Goal: Task Accomplishment & Management: Complete application form

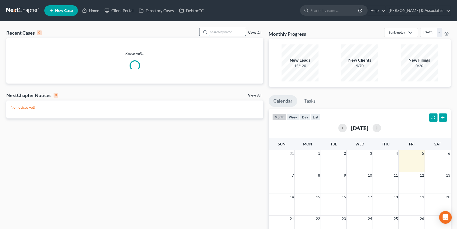
click at [215, 28] on input "search" at bounding box center [227, 32] width 37 height 8
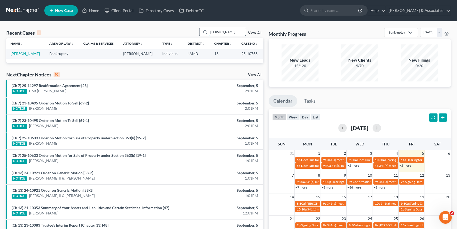
click at [224, 30] on input "[PERSON_NAME]" at bounding box center [227, 32] width 37 height 8
type input "[PERSON_NAME]"
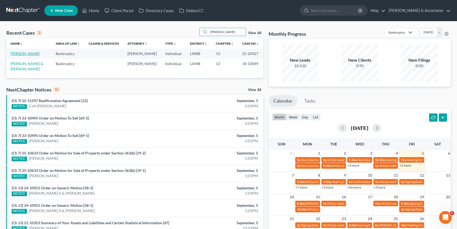
click at [25, 53] on link "[PERSON_NAME]" at bounding box center [25, 53] width 29 height 4
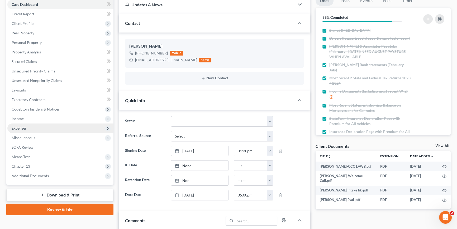
scroll to position [120, 0]
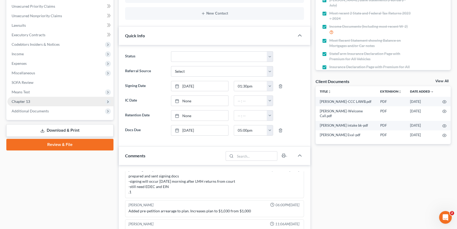
click at [29, 102] on span "Chapter 13" at bounding box center [21, 101] width 18 height 4
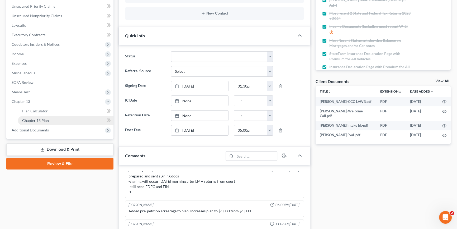
click at [41, 118] on span "Chapter 13 Plan" at bounding box center [35, 120] width 27 height 4
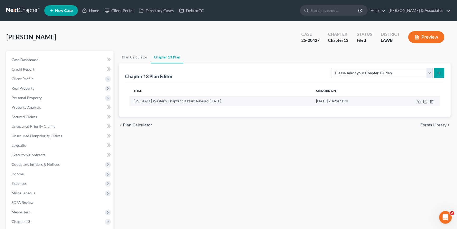
click at [426, 100] on icon "button" at bounding box center [426, 101] width 2 height 2
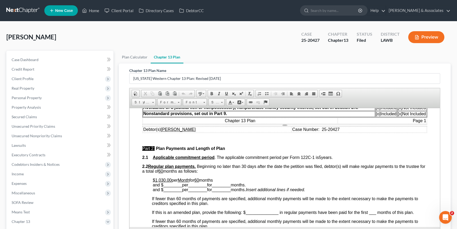
scroll to position [192, 0]
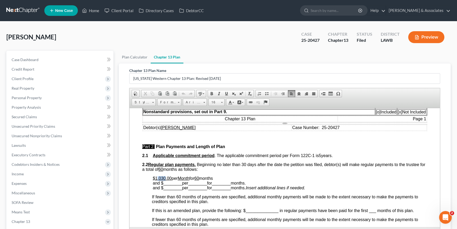
drag, startPoint x: 157, startPoint y: 178, endPoint x: 165, endPoint y: 176, distance: 8.5
click at [165, 176] on u "$1,030.00" at bounding box center [162, 178] width 19 height 4
click at [177, 29] on div "[PERSON_NAME] Upgraded Case 25-20427 Chapter Chapter 13 Status Filed District L…" at bounding box center [228, 39] width 445 height 23
click at [46, 81] on span "Client Profile" at bounding box center [60, 79] width 106 height 10
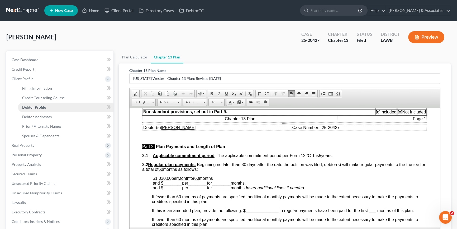
click at [33, 106] on span "Debtor Profile" at bounding box center [34, 107] width 24 height 4
select select "0"
select select "1"
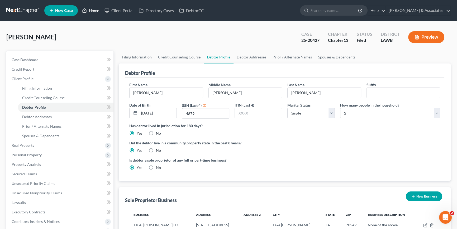
click at [91, 13] on link "Home" at bounding box center [90, 11] width 22 height 10
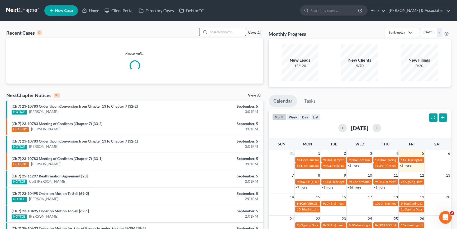
click at [217, 32] on input "search" at bounding box center [227, 32] width 37 height 8
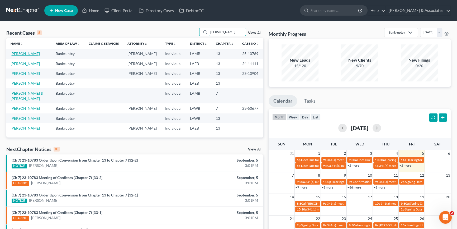
type input "[PERSON_NAME]"
click at [21, 54] on link "[PERSON_NAME]" at bounding box center [25, 53] width 29 height 4
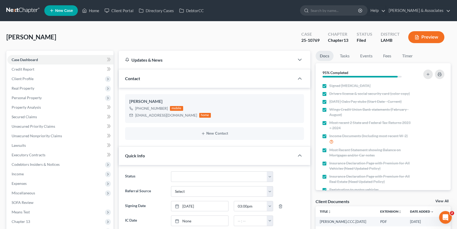
scroll to position [287, 0]
